Goal: Task Accomplishment & Management: Use online tool/utility

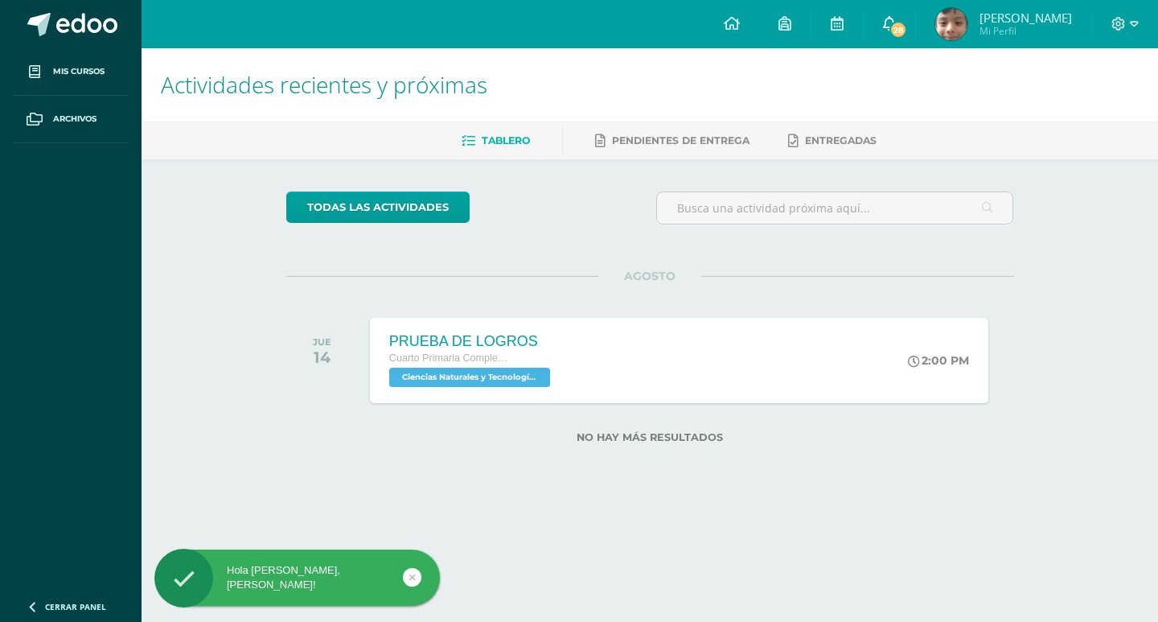
click at [899, 31] on span "28" at bounding box center [899, 30] width 18 height 18
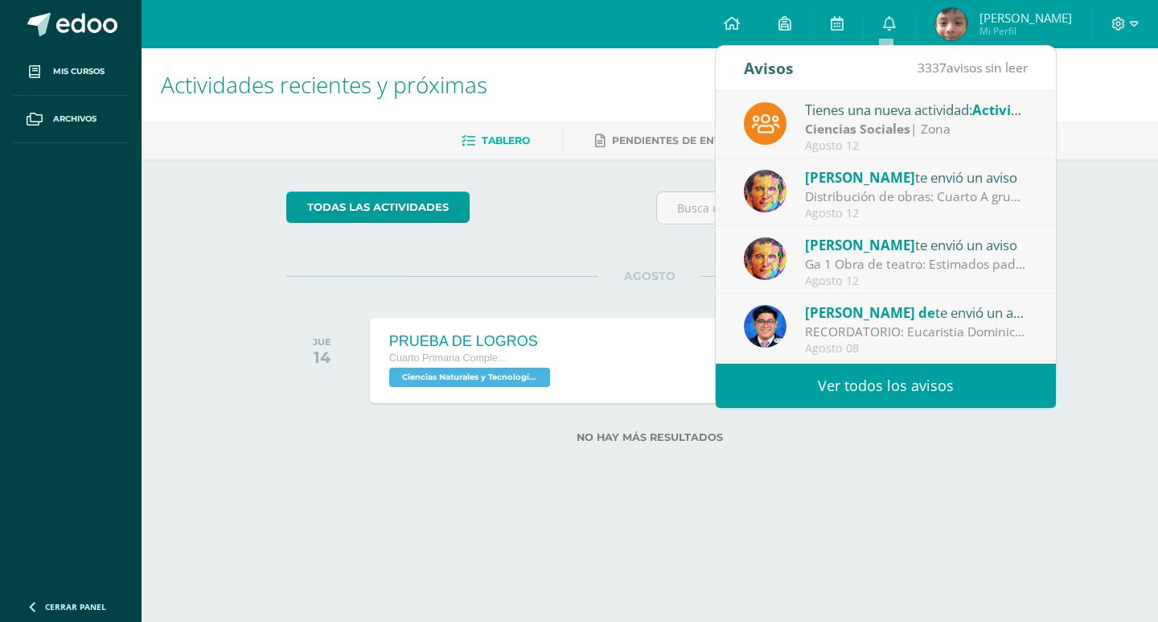
click at [933, 138] on div "Ciencias Sociales | Zona" at bounding box center [917, 129] width 224 height 18
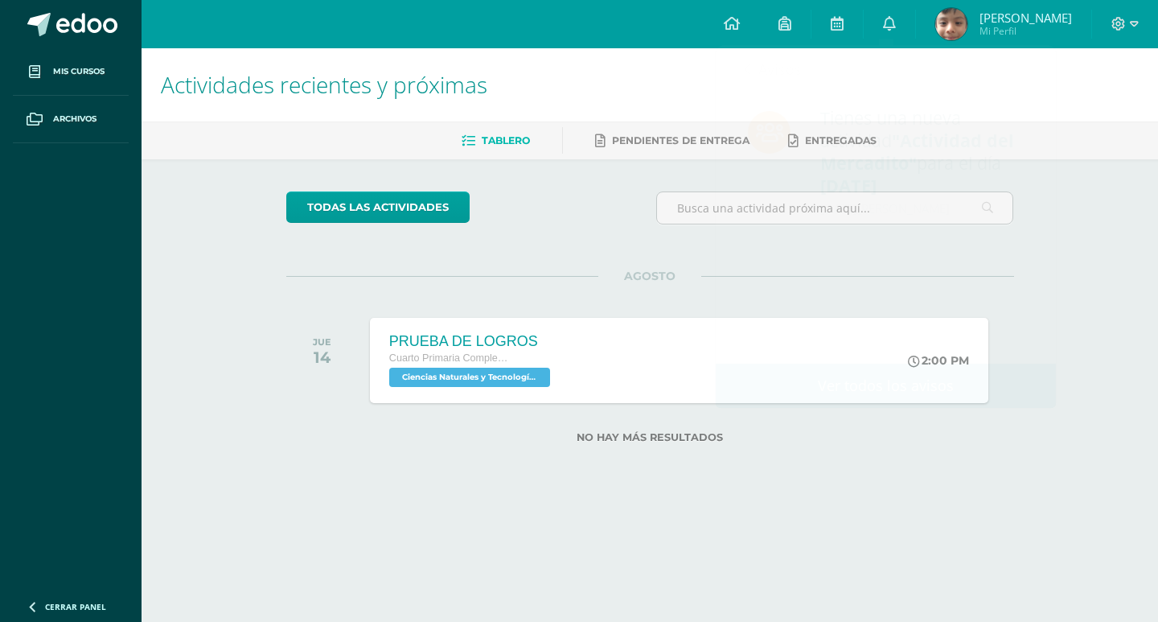
click at [1110, 108] on h1 "Actividades recientes y próximas" at bounding box center [650, 84] width 978 height 73
click at [883, 23] on icon at bounding box center [889, 23] width 13 height 14
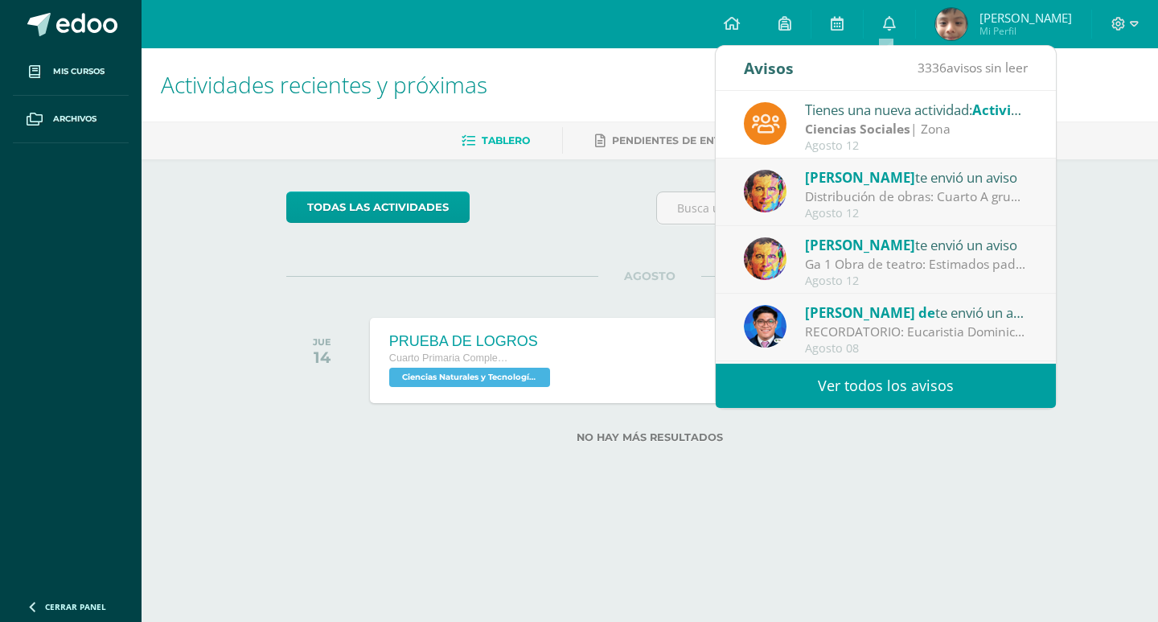
click at [898, 185] on span "[PERSON_NAME]" at bounding box center [860, 177] width 110 height 18
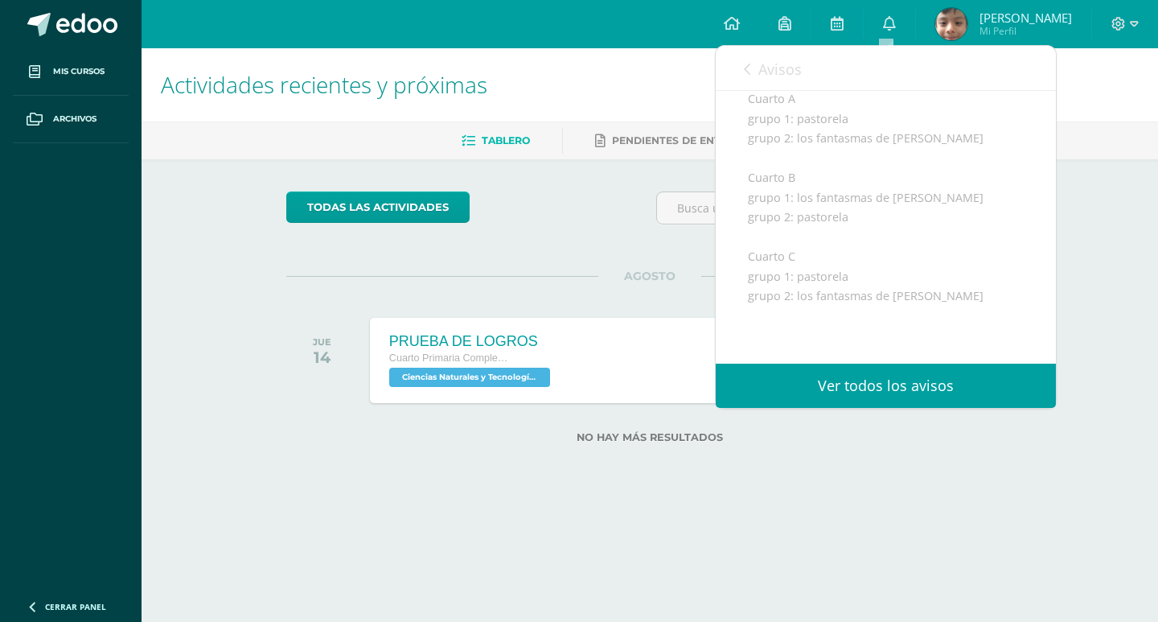
scroll to position [277, 0]
click at [889, 13] on link "0" at bounding box center [889, 24] width 51 height 48
click at [889, 16] on icon at bounding box center [889, 23] width 13 height 14
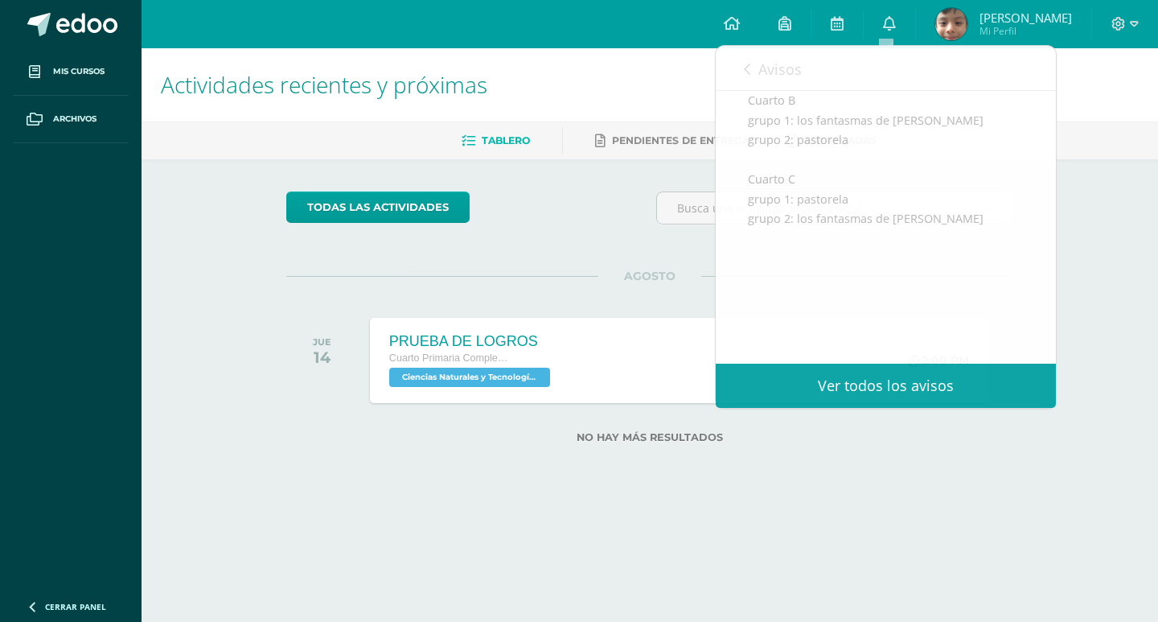
click at [1121, 128] on ul "Tablero Pendientes de entrega Entregadas" at bounding box center [669, 140] width 1017 height 27
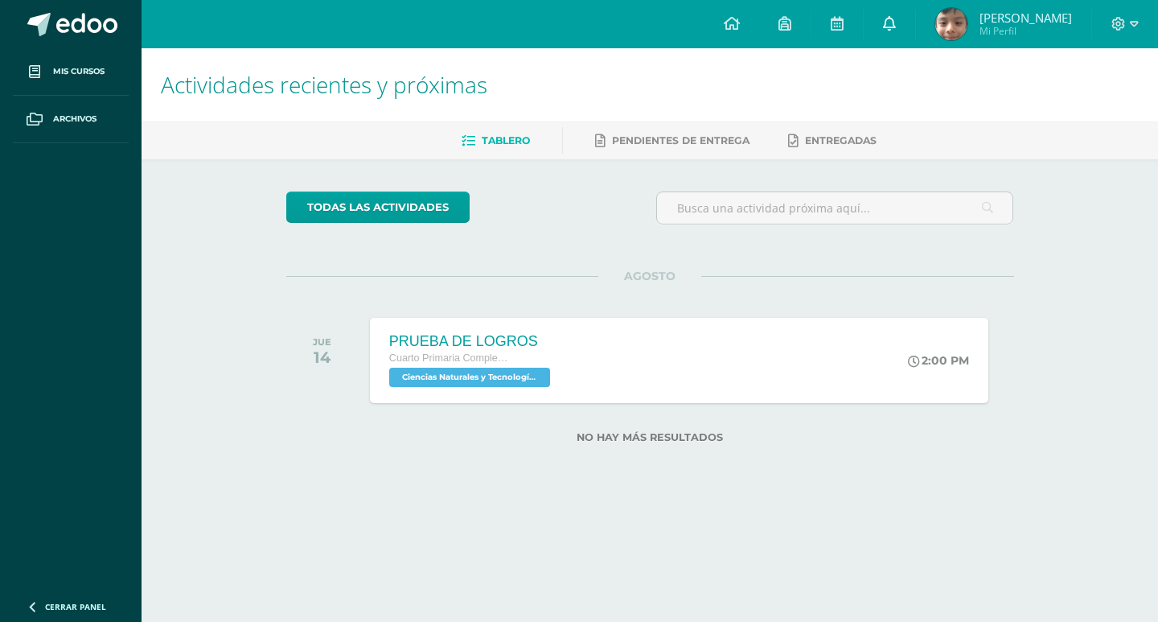
click at [888, 27] on icon at bounding box center [889, 23] width 13 height 14
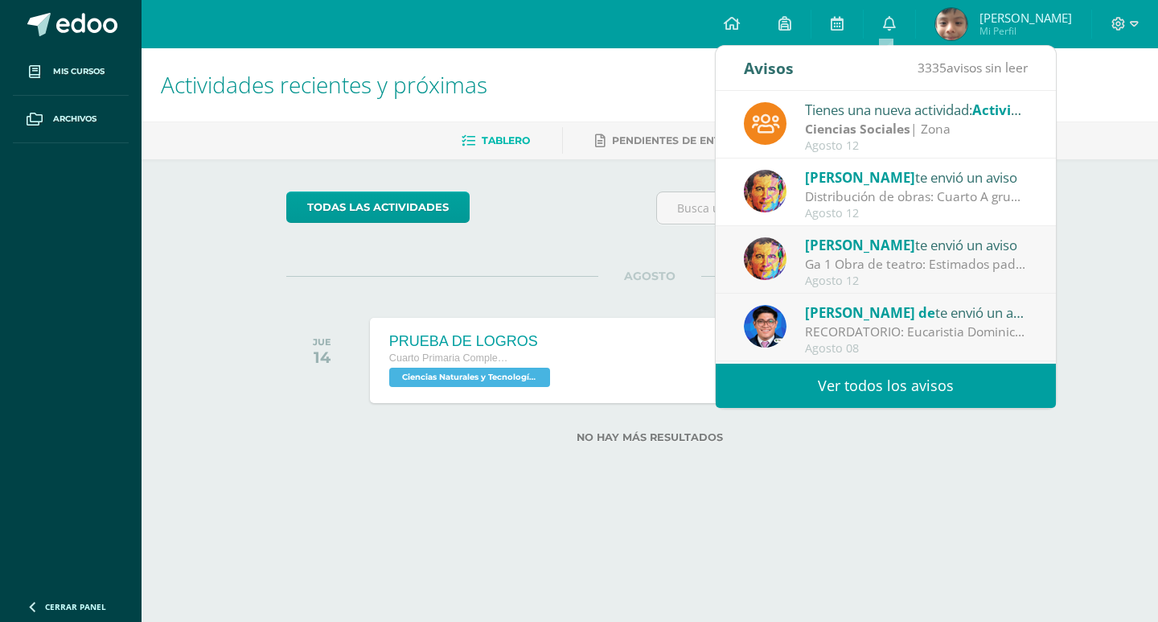
click at [913, 249] on span "[PERSON_NAME]" at bounding box center [860, 245] width 110 height 18
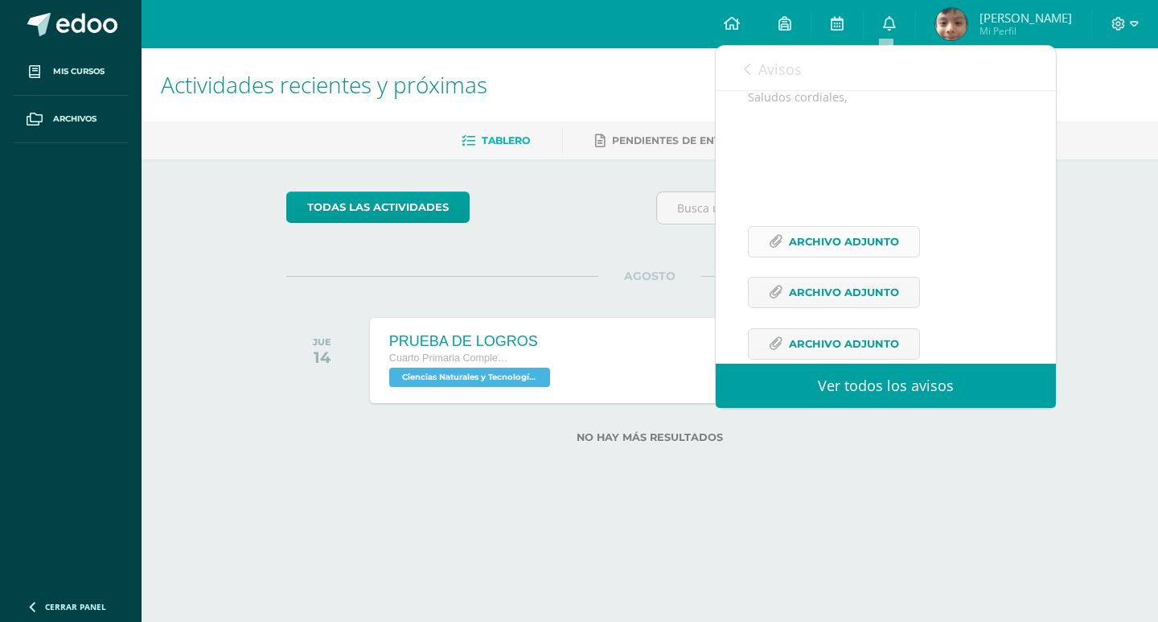
scroll to position [429, 0]
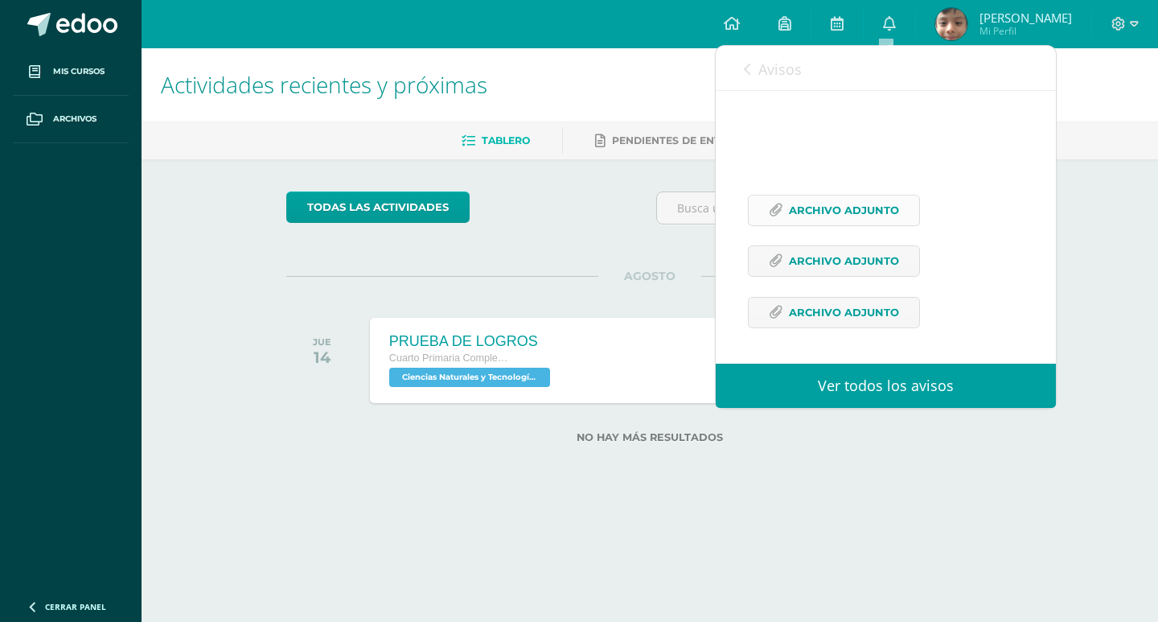
click at [878, 204] on span "Archivo Adjunto" at bounding box center [844, 210] width 110 height 30
click at [867, 261] on span "Archivo Adjunto" at bounding box center [844, 261] width 110 height 30
click at [844, 308] on span "Archivo Adjunto" at bounding box center [844, 313] width 110 height 30
